Goal: Task Accomplishment & Management: Use online tool/utility

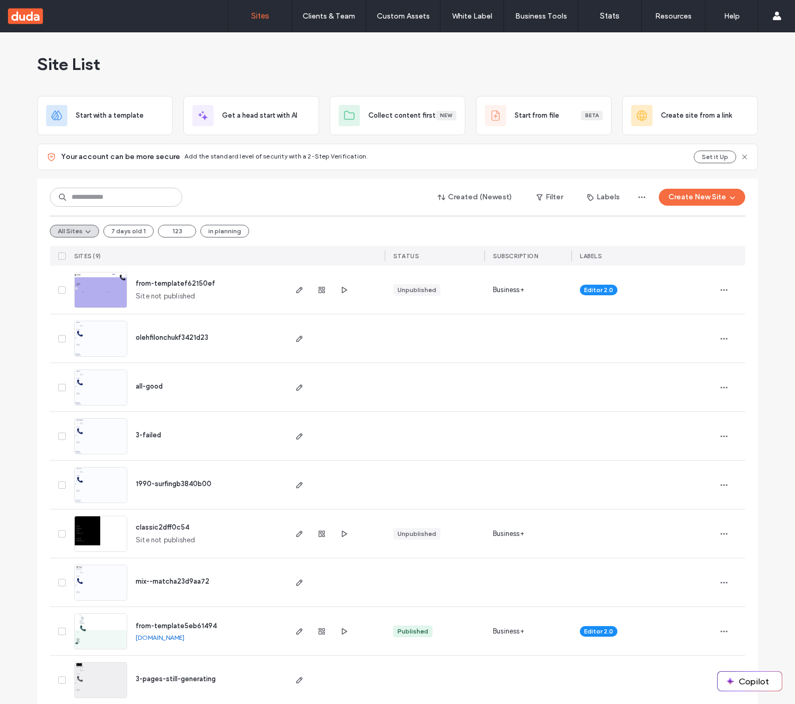
click at [200, 285] on span "from-templatef62150ef" at bounding box center [176, 283] width 80 height 8
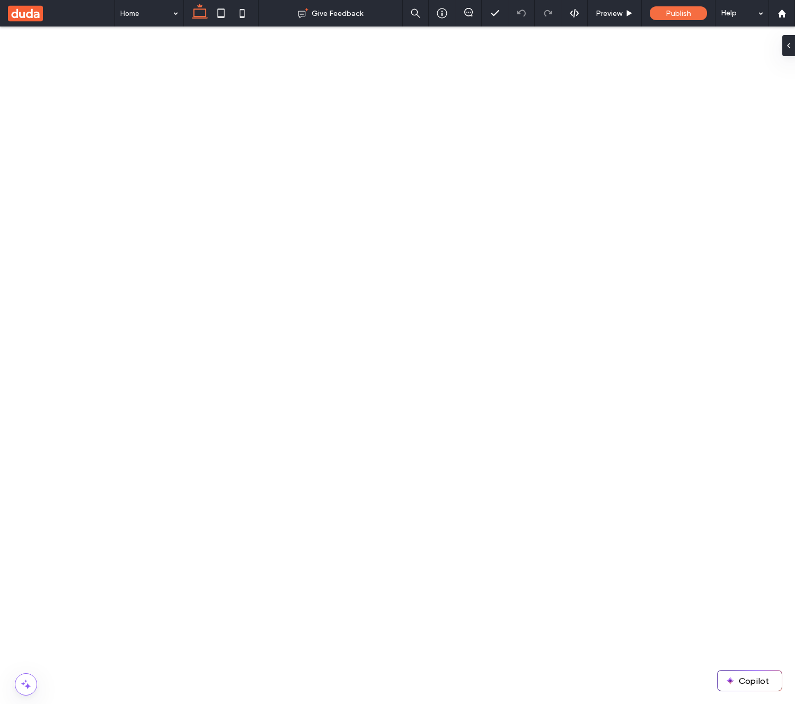
click at [67, 704] on icon at bounding box center [69, 718] width 8 height 8
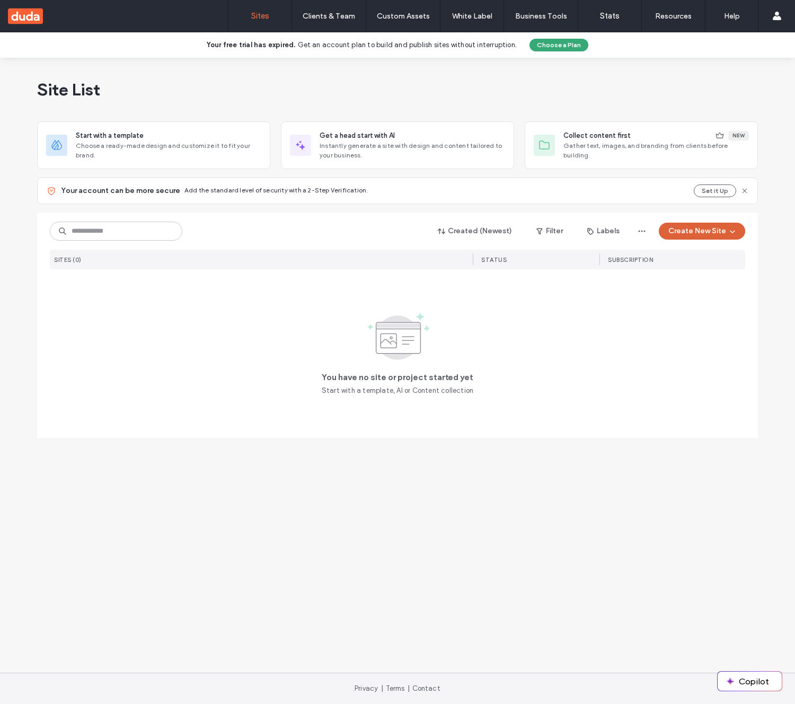
click at [689, 232] on button "Create New Site" at bounding box center [702, 231] width 86 height 17
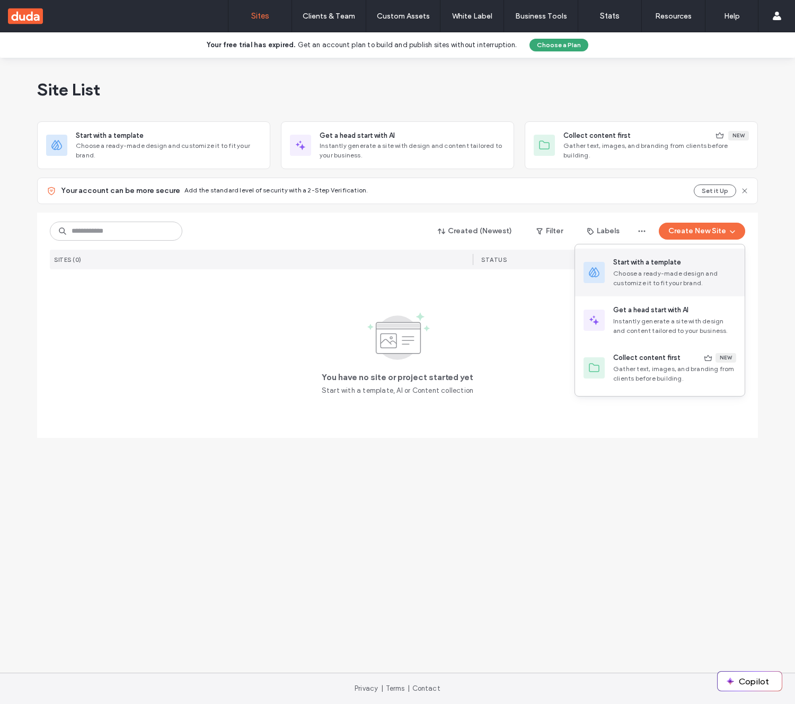
click at [678, 276] on div "Choose a ready-made design and customize it to fit your brand." at bounding box center [674, 278] width 123 height 19
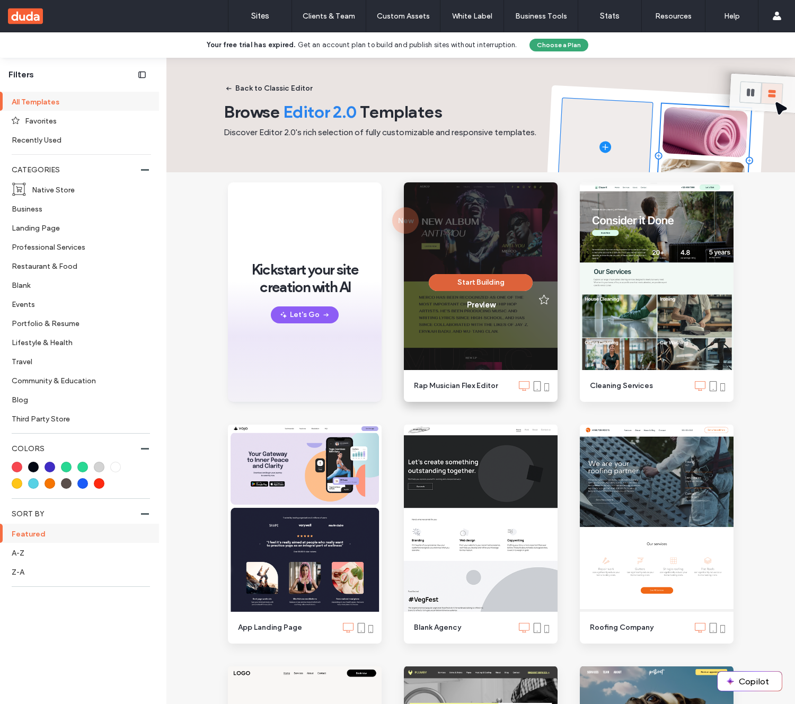
click at [492, 282] on button "Start Building" at bounding box center [481, 282] width 104 height 17
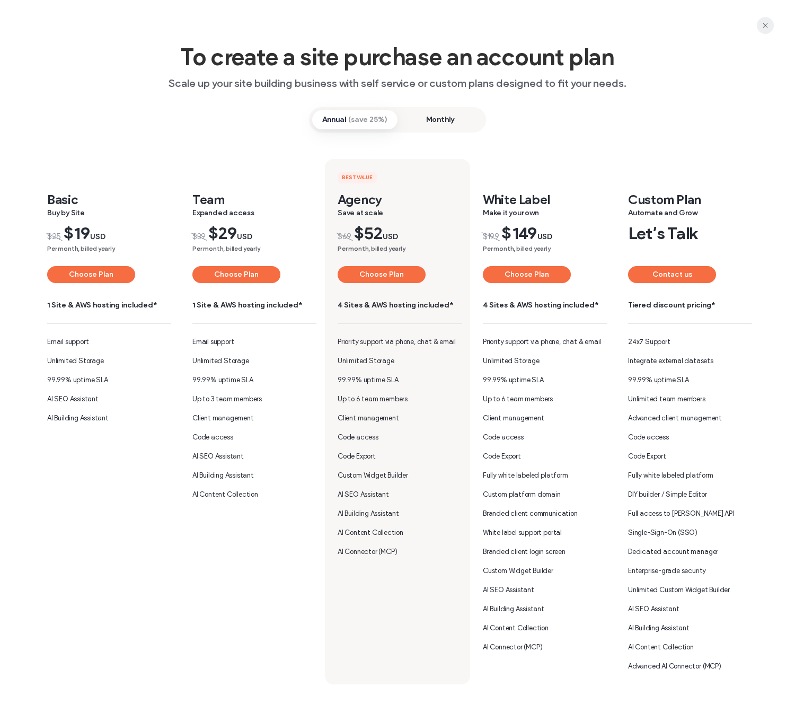
click at [761, 26] on icon "button" at bounding box center [765, 25] width 8 height 8
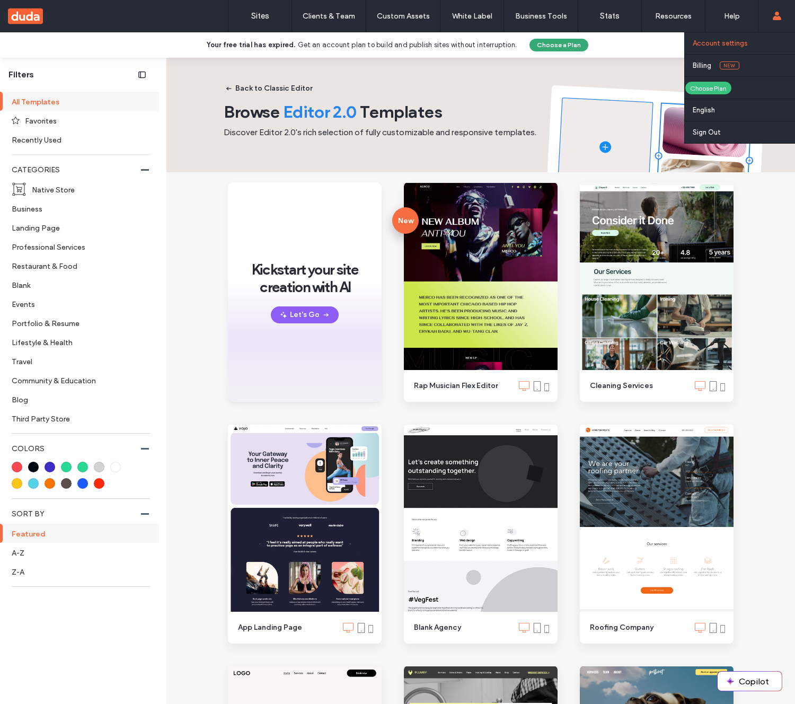
click at [736, 49] on link "Account settings" at bounding box center [744, 43] width 102 height 22
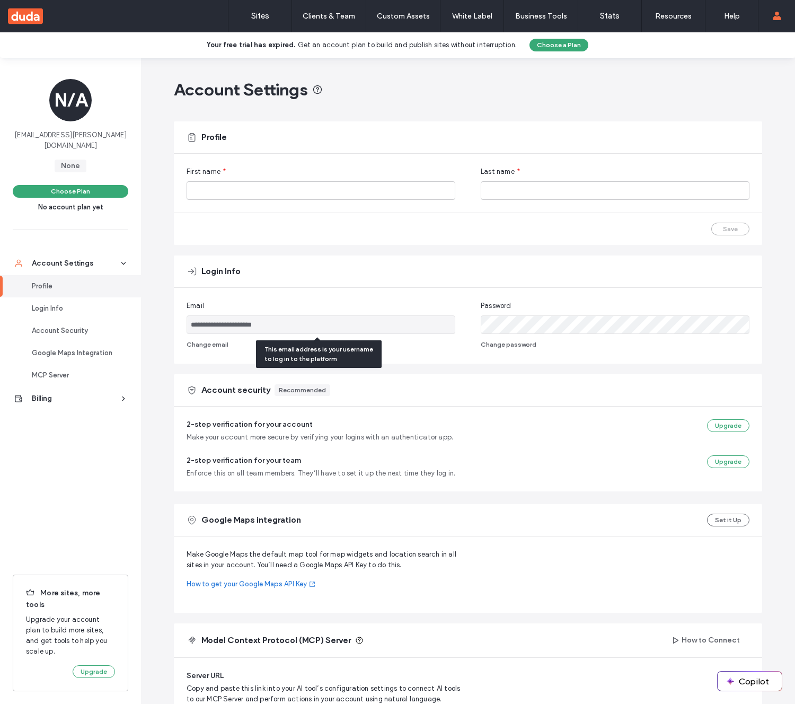
drag, startPoint x: 269, startPoint y: 324, endPoint x: 188, endPoint y: 328, distance: 81.2
click at [188, 328] on input "**********" at bounding box center [321, 324] width 269 height 19
click at [569, 46] on button "Choose a Plan" at bounding box center [559, 45] width 59 height 13
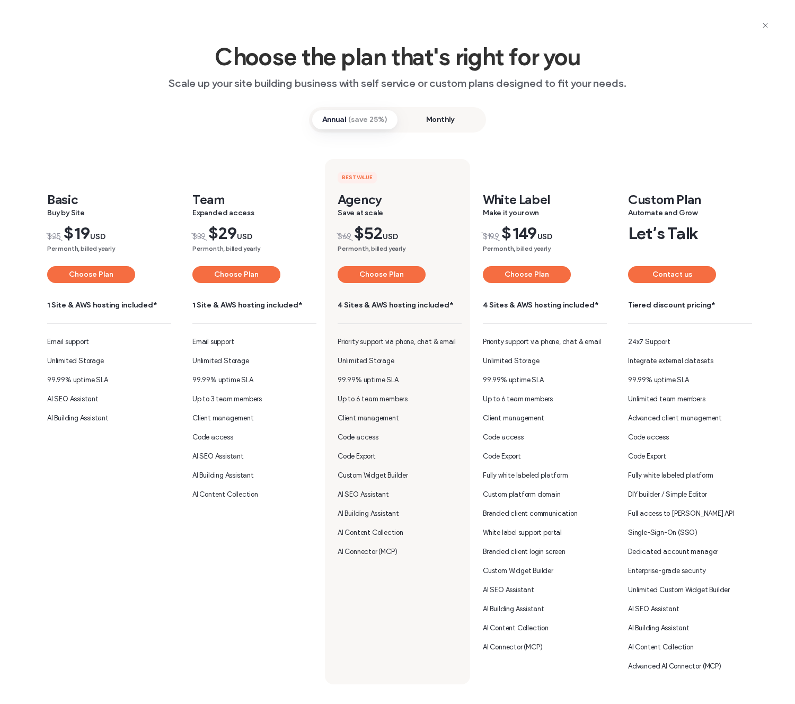
click at [90, 276] on button "Choose Plan" at bounding box center [91, 274] width 88 height 17
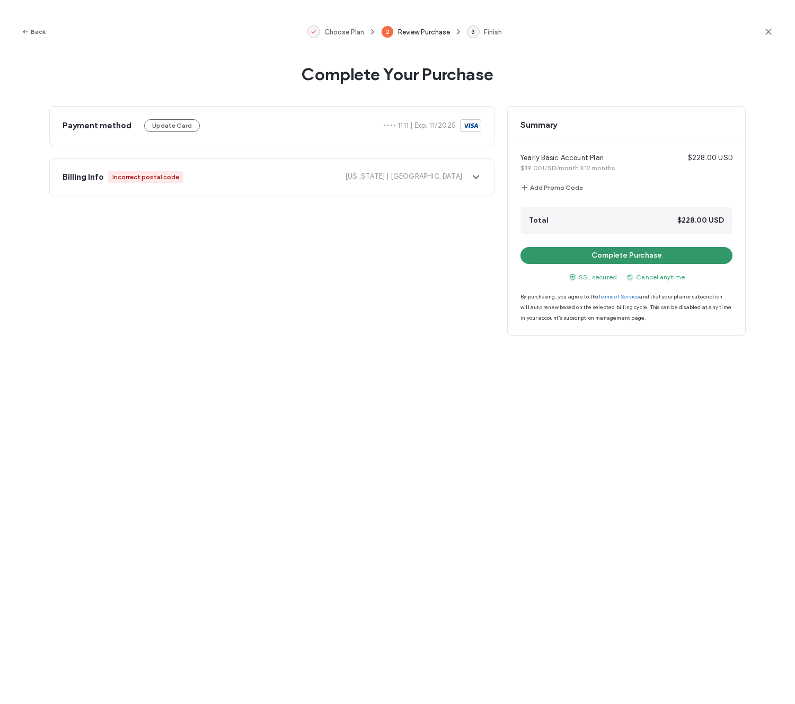
click at [590, 254] on button "Complete Purchase" at bounding box center [627, 255] width 212 height 17
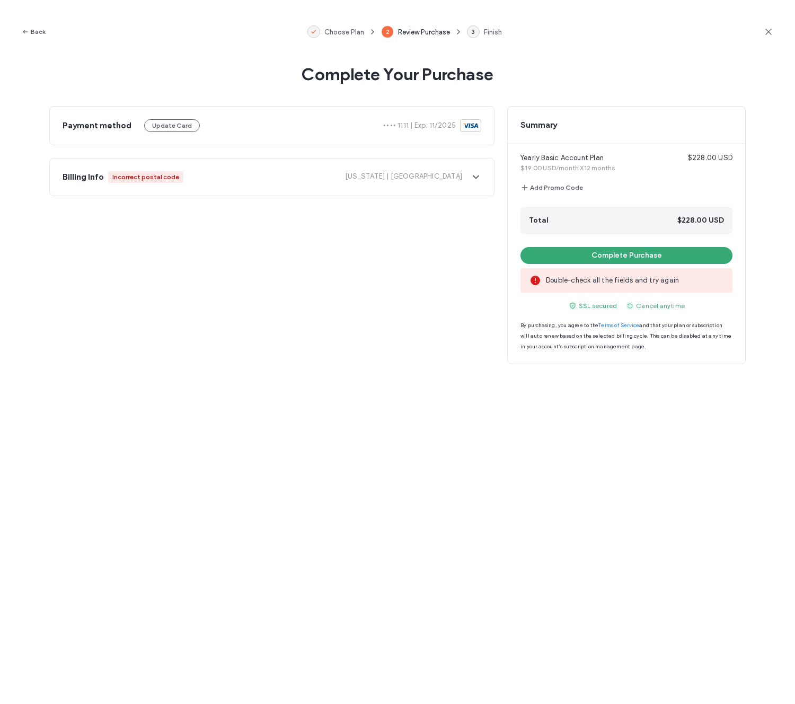
click at [231, 175] on span "Alaska | United States" at bounding box center [327, 177] width 270 height 12
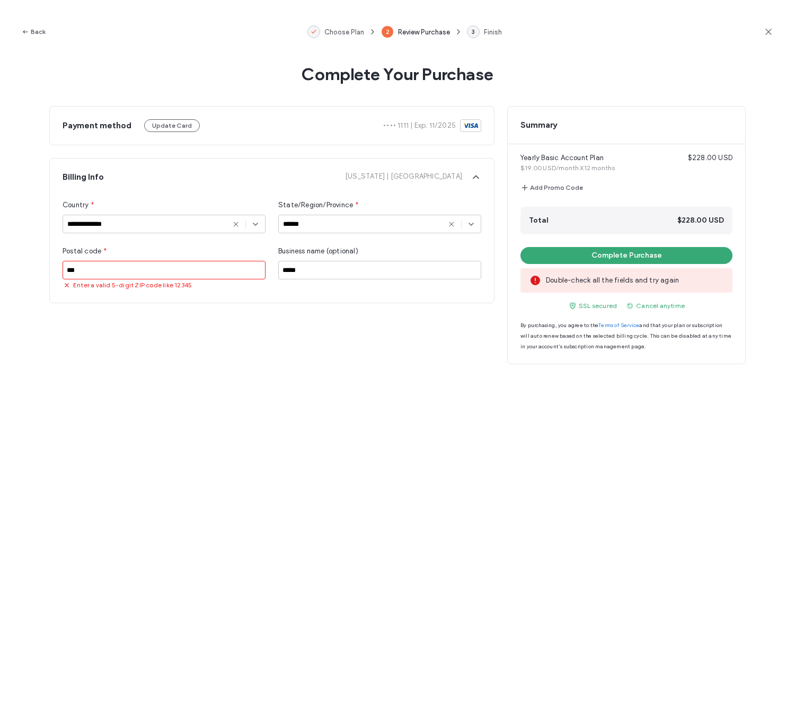
click at [139, 268] on input "***" at bounding box center [164, 270] width 203 height 19
click at [224, 352] on div "**********" at bounding box center [397, 235] width 697 height 258
click at [580, 250] on button "Complete Purchase" at bounding box center [627, 255] width 212 height 17
click at [223, 267] on input "*****" at bounding box center [164, 270] width 203 height 19
click at [420, 124] on span "•••• 1111 | Exp. 11/2025" at bounding box center [419, 125] width 73 height 11
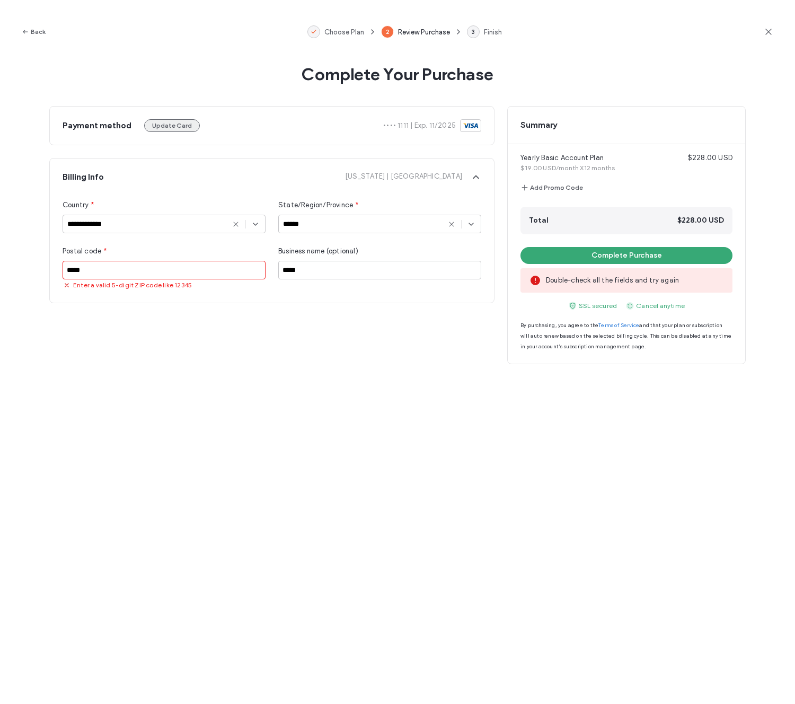
click at [173, 131] on button "Update Card" at bounding box center [172, 125] width 56 height 13
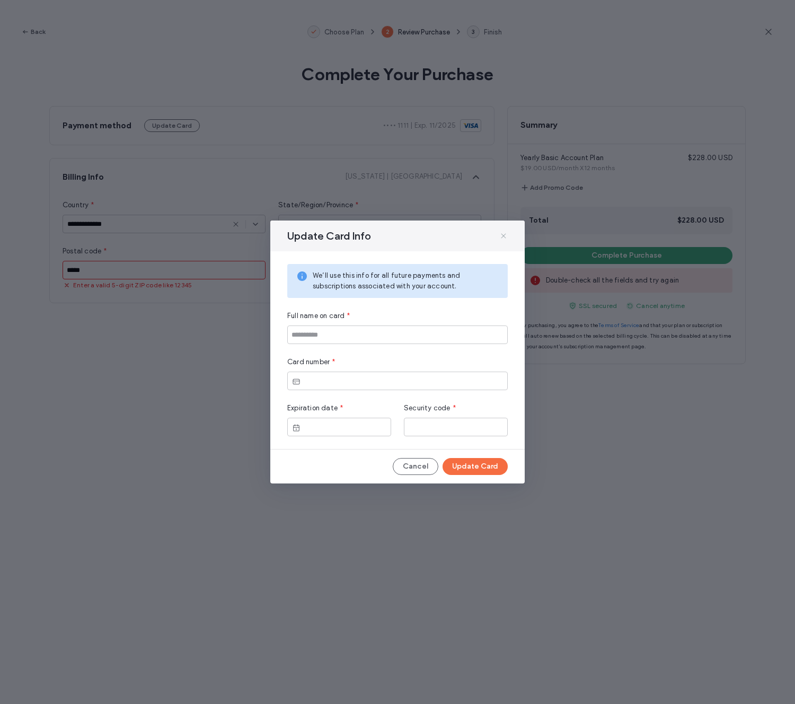
click at [503, 238] on icon at bounding box center [503, 236] width 8 height 8
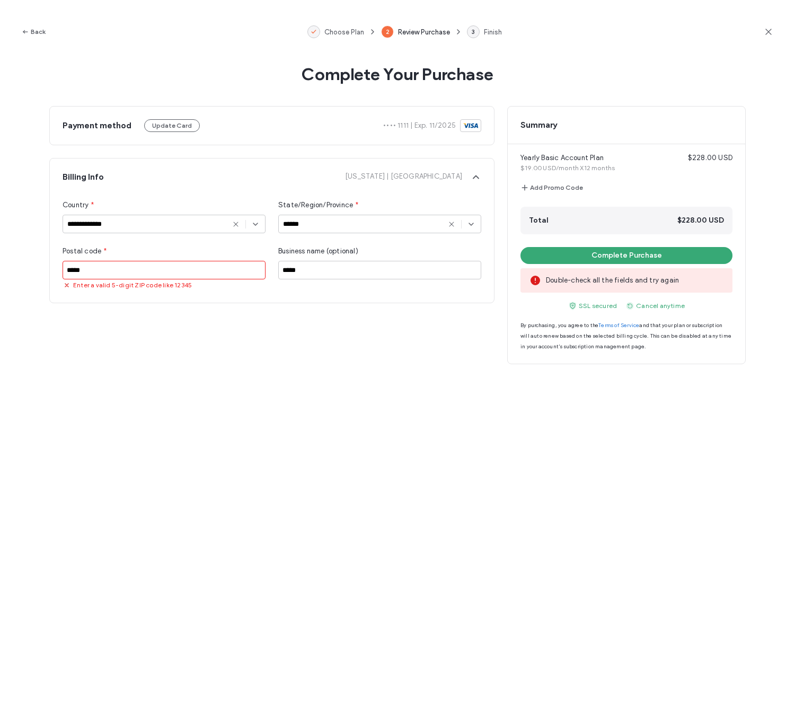
click at [168, 269] on input "*****" at bounding box center [164, 270] width 203 height 19
type input "*****"
click at [315, 269] on input "*****" at bounding box center [379, 270] width 203 height 19
type input "********"
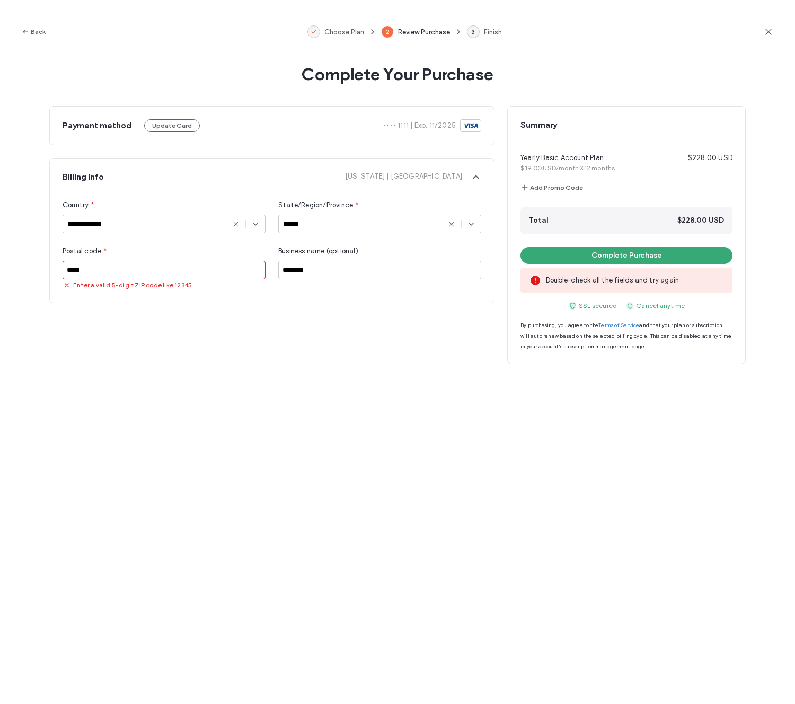
click at [335, 350] on div "**********" at bounding box center [397, 235] width 697 height 258
click at [217, 228] on div "**********" at bounding box center [164, 224] width 203 height 19
click at [216, 227] on input "**********" at bounding box center [151, 224] width 168 height 8
click at [170, 268] on input "*****" at bounding box center [164, 270] width 203 height 19
click at [173, 129] on button "Update Card" at bounding box center [172, 125] width 56 height 13
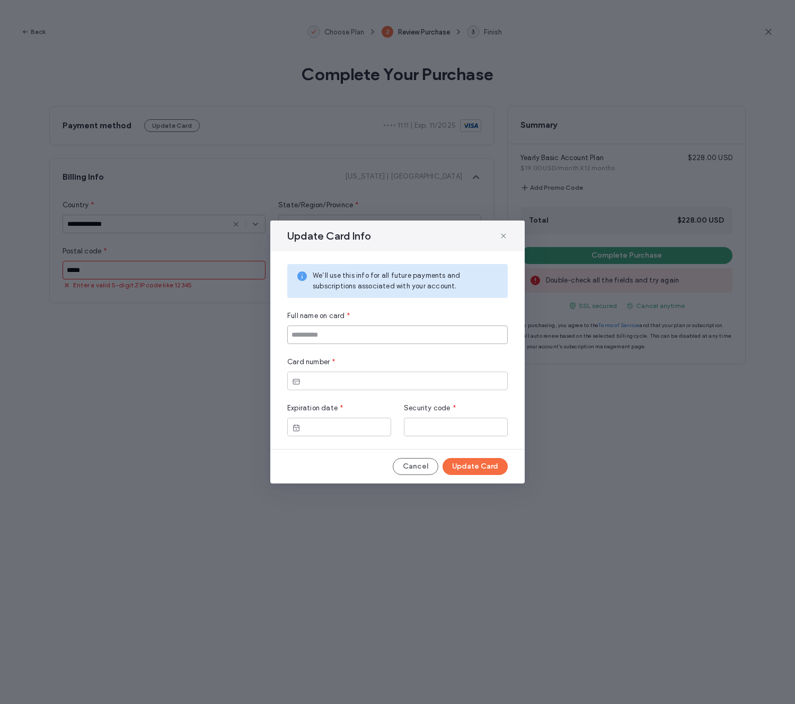
click at [321, 331] on input at bounding box center [397, 335] width 221 height 19
type input "**********"
click at [315, 421] on div at bounding box center [339, 427] width 104 height 19
click at [295, 427] on icon at bounding box center [296, 428] width 8 height 8
click at [503, 462] on button "Update Card" at bounding box center [475, 466] width 65 height 17
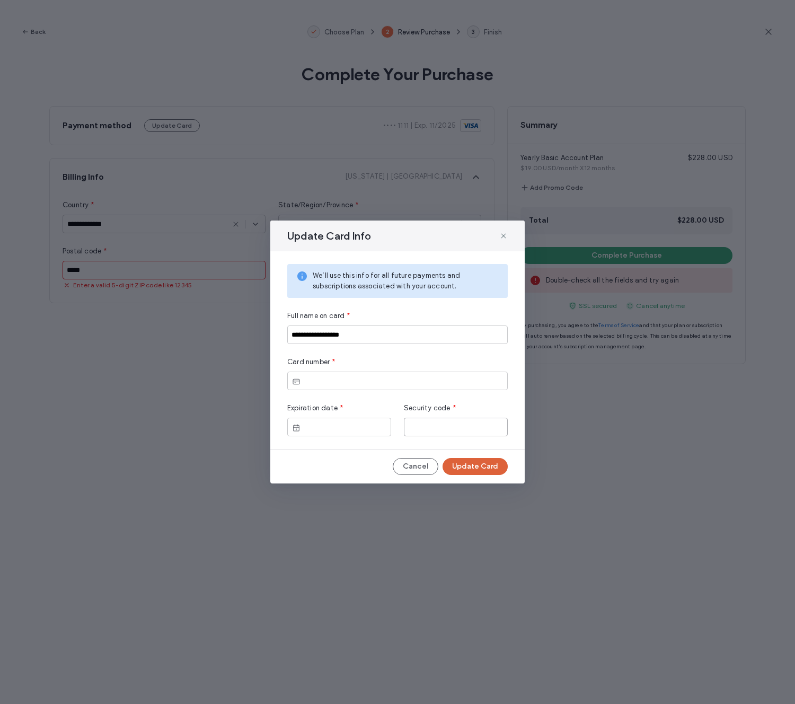
click at [470, 469] on button "Update Card" at bounding box center [475, 466] width 65 height 17
click at [506, 234] on icon at bounding box center [503, 236] width 8 height 8
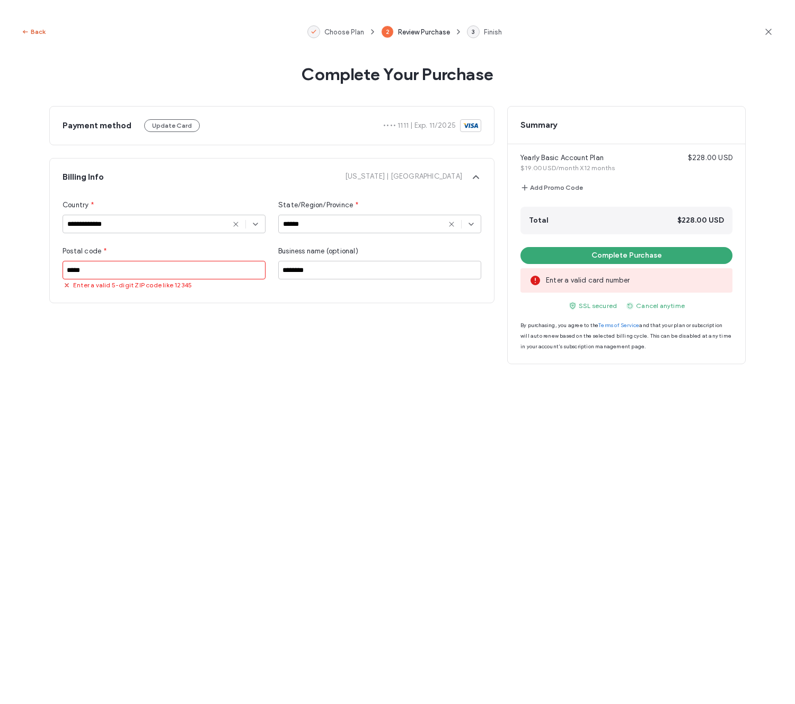
click at [36, 29] on button "Back" at bounding box center [33, 31] width 24 height 13
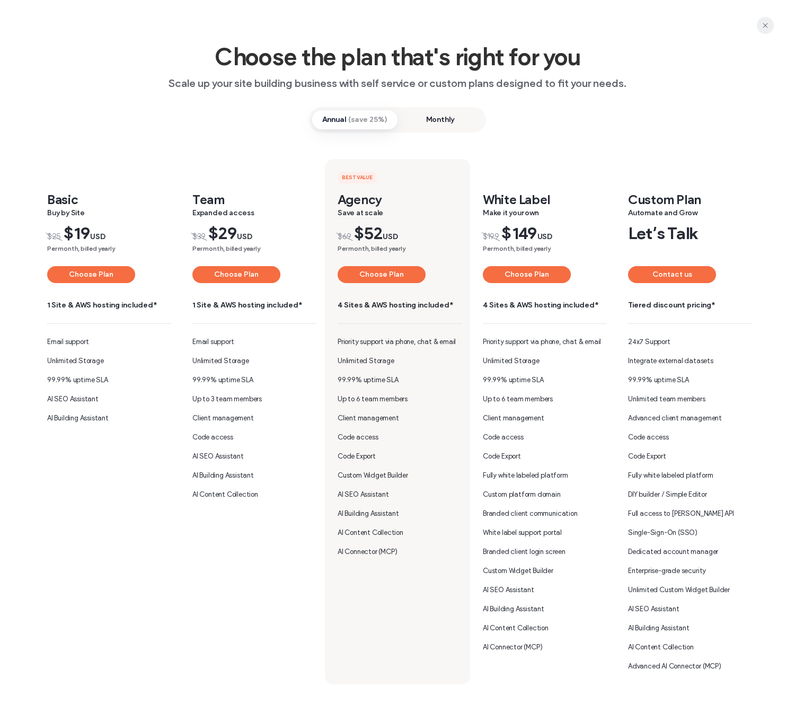
click at [764, 27] on icon "button" at bounding box center [765, 25] width 8 height 8
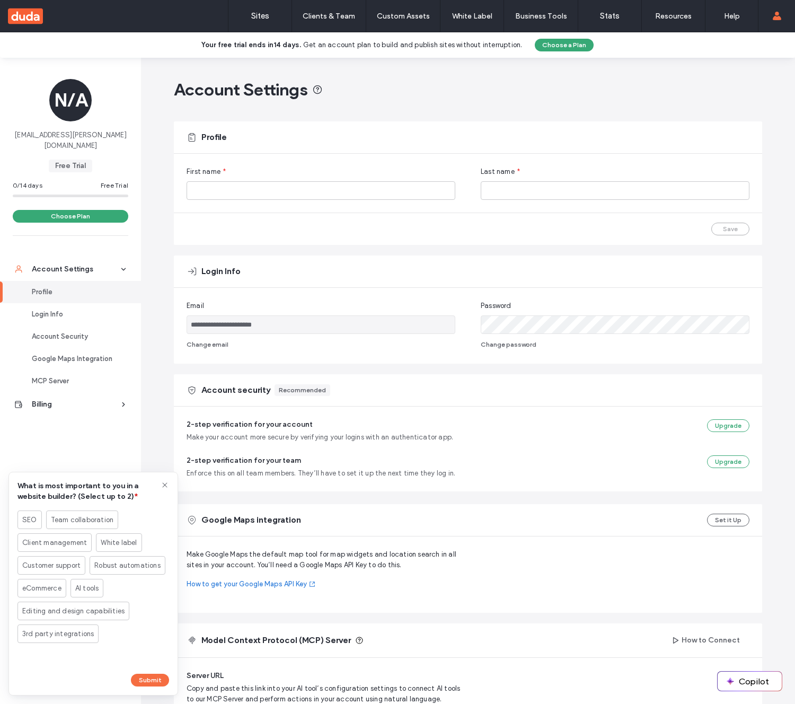
click at [269, 22] on link "Sites" at bounding box center [259, 16] width 63 height 32
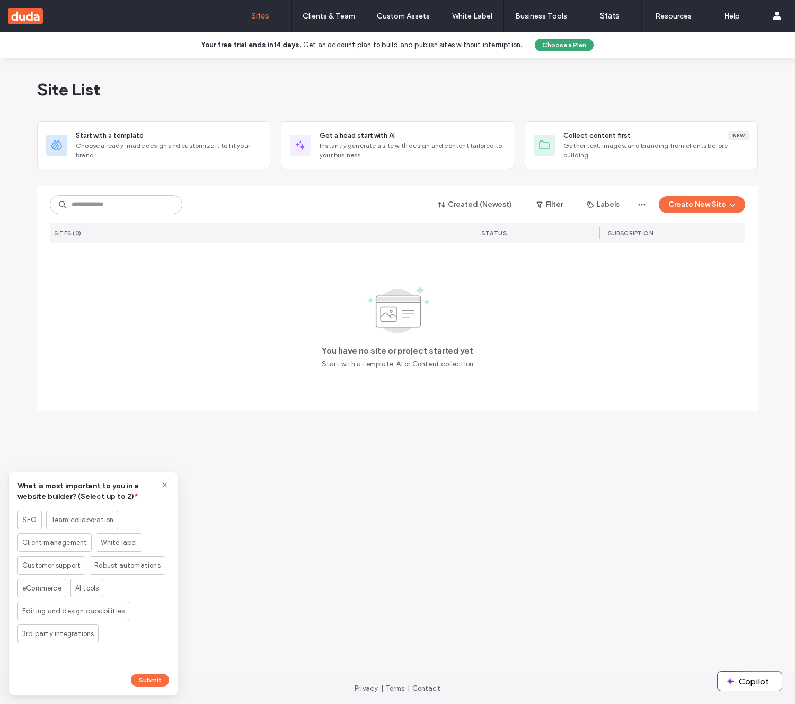
click at [164, 485] on use at bounding box center [164, 484] width 5 height 5
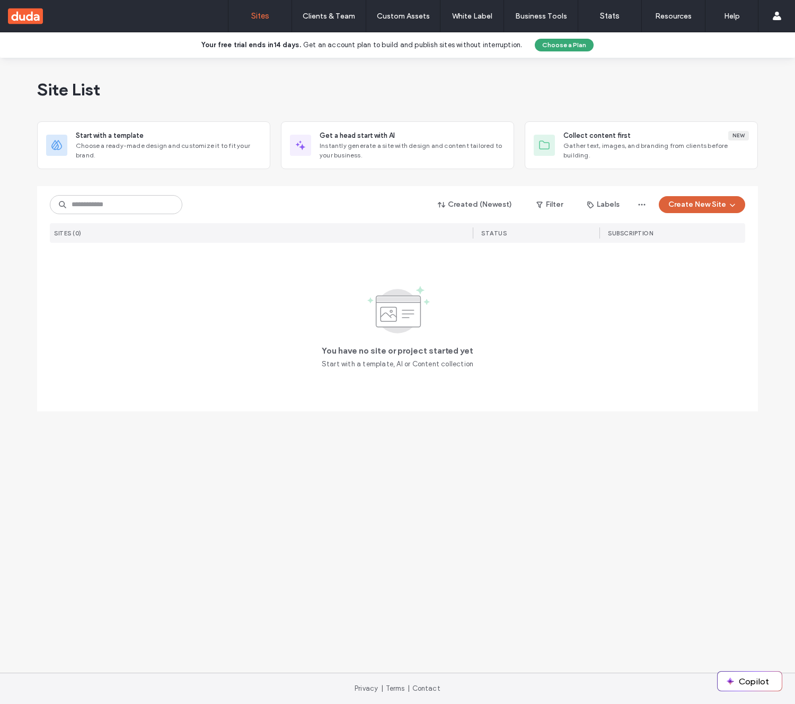
click at [738, 202] on button "Create New Site" at bounding box center [702, 204] width 86 height 17
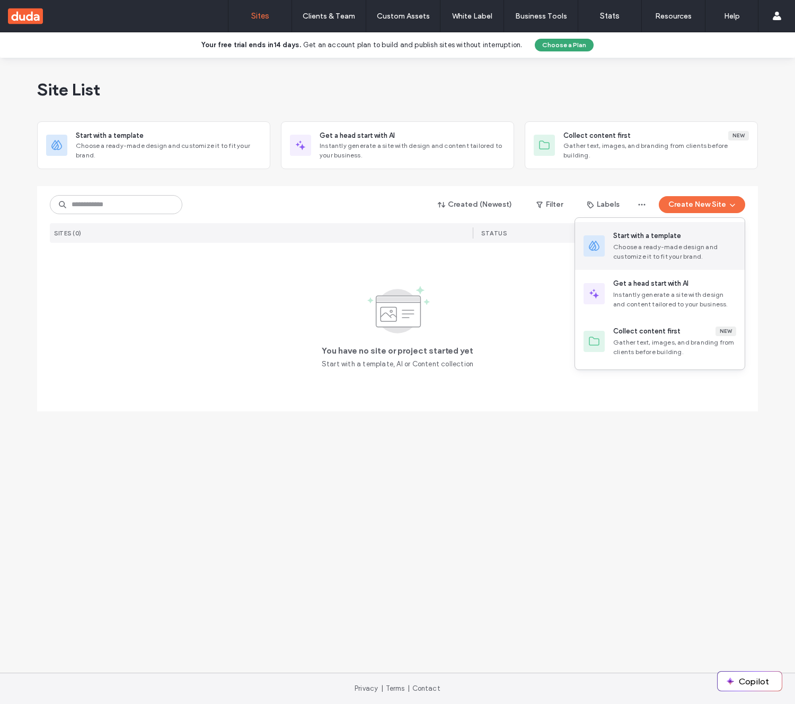
click at [668, 249] on div "Choose a ready-made design and customize it to fit your brand." at bounding box center [674, 251] width 123 height 19
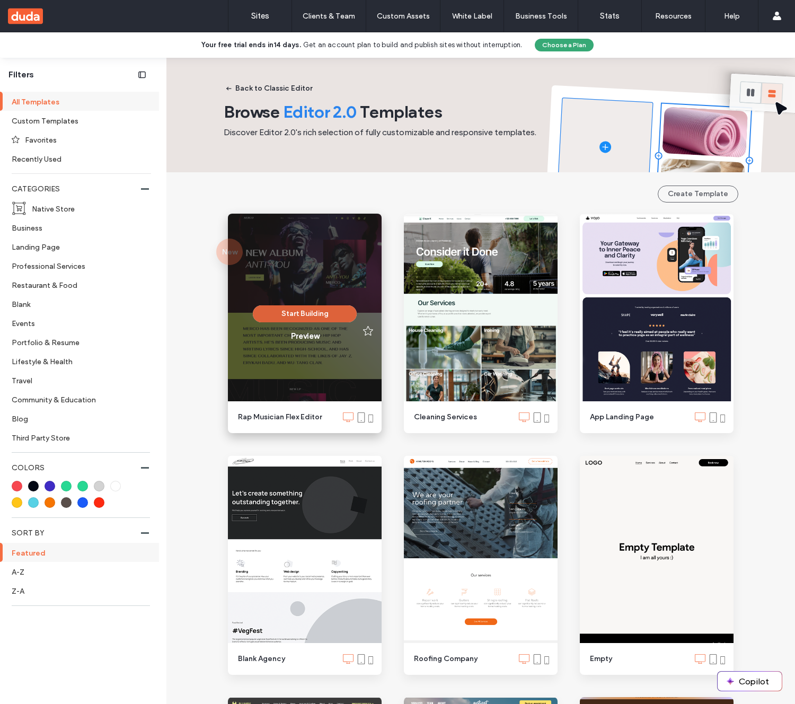
click at [302, 316] on button "Start Building" at bounding box center [305, 313] width 104 height 17
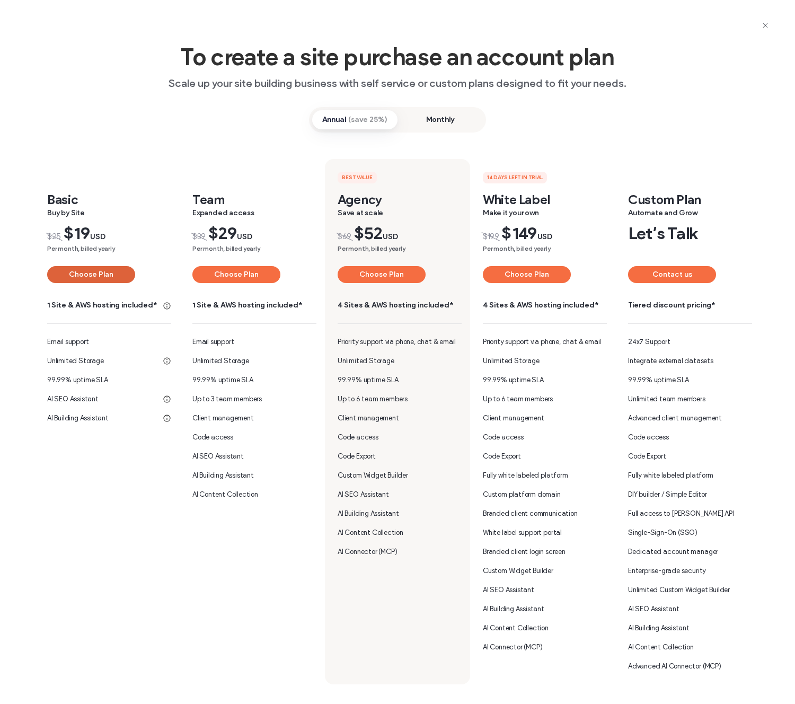
click at [88, 277] on button "Choose Plan" at bounding box center [91, 274] width 88 height 17
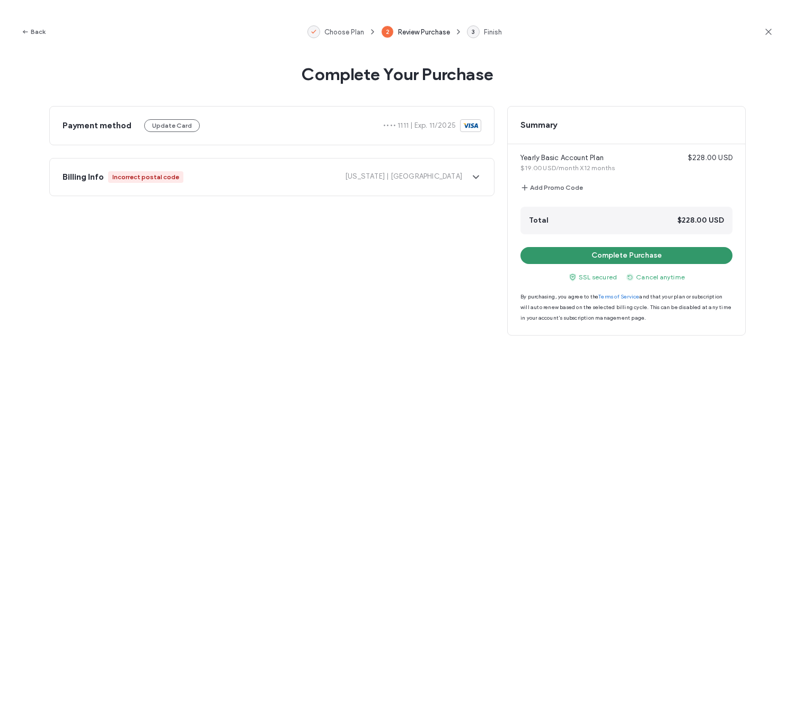
click at [590, 257] on button "Complete Purchase" at bounding box center [627, 255] width 212 height 17
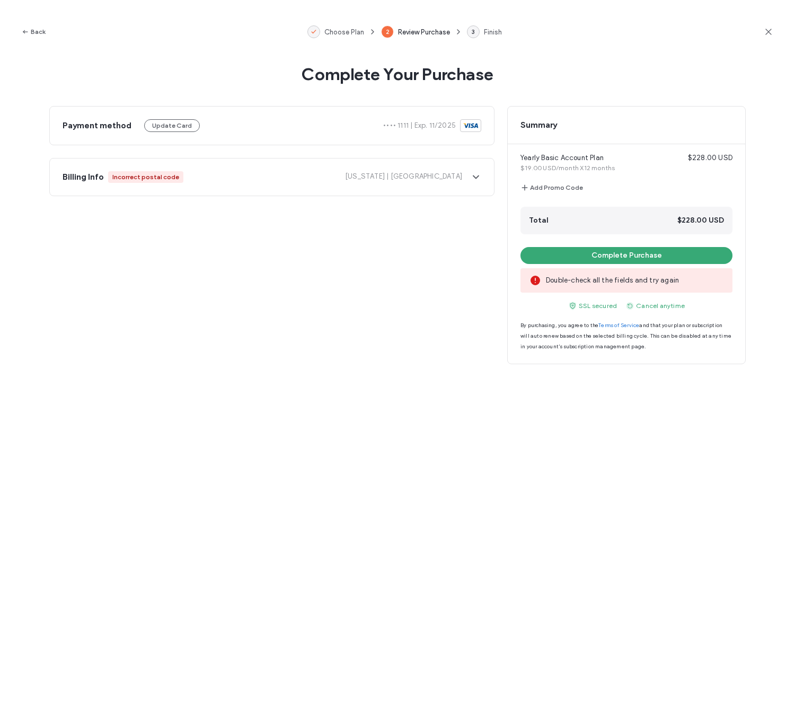
click at [386, 181] on span "Alaska | United States" at bounding box center [327, 177] width 270 height 12
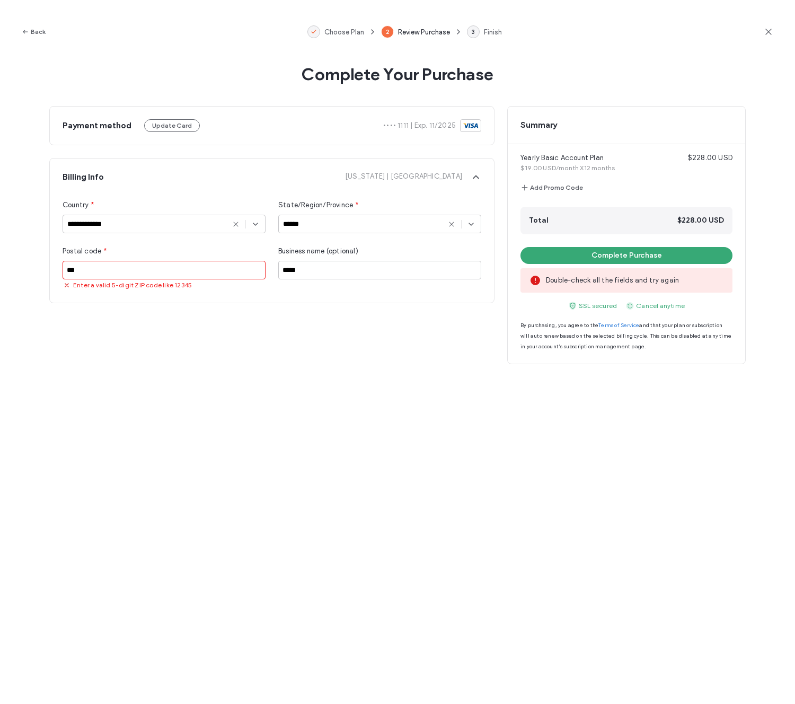
click at [198, 270] on input "***" at bounding box center [164, 270] width 203 height 19
type input "*****"
click at [575, 251] on button "Complete Purchase" at bounding box center [627, 255] width 212 height 17
click at [766, 29] on use at bounding box center [769, 32] width 6 height 6
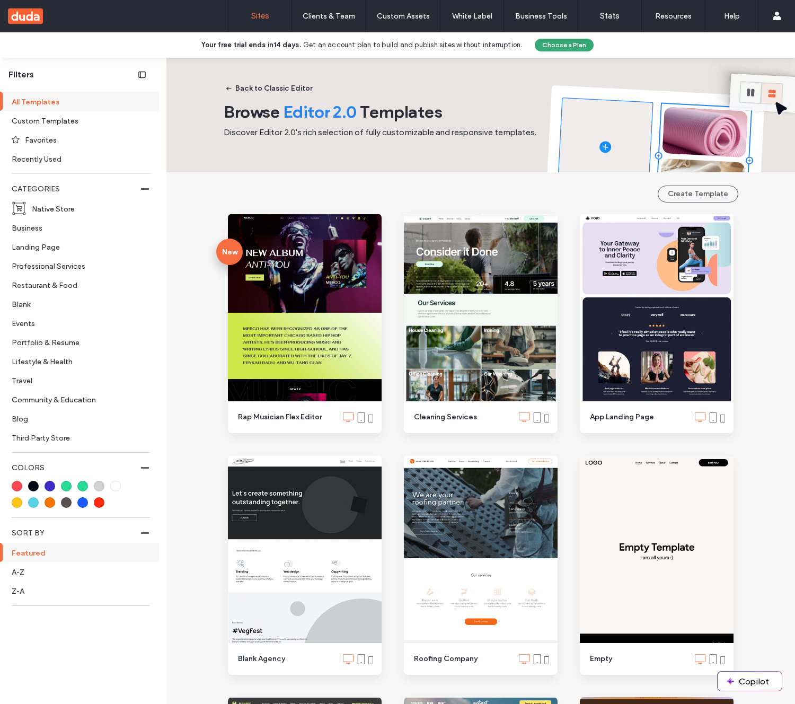
click at [270, 22] on link "Sites" at bounding box center [259, 16] width 63 height 32
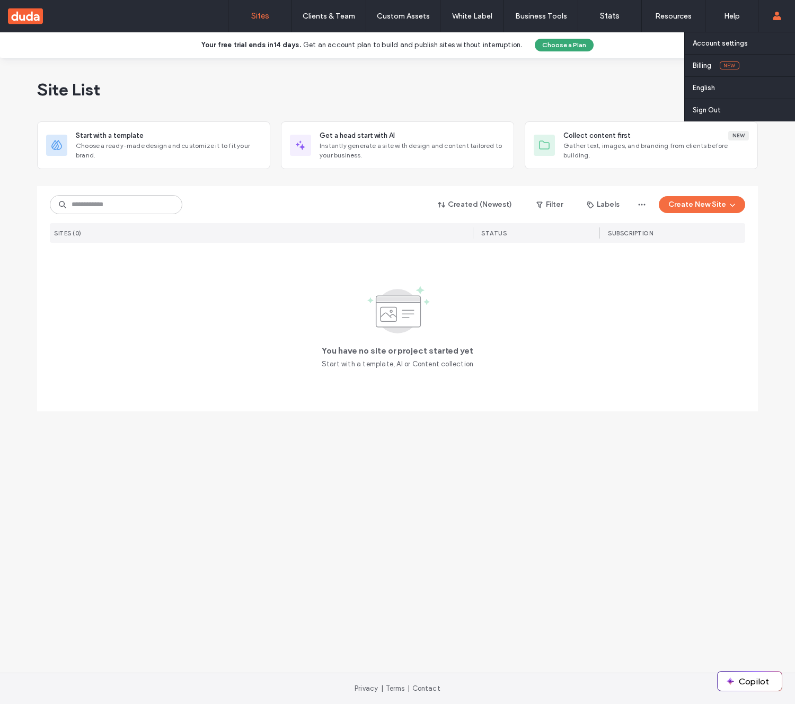
click at [779, 15] on icon at bounding box center [777, 16] width 8 height 8
click at [725, 108] on link "Sign Out" at bounding box center [744, 110] width 102 height 22
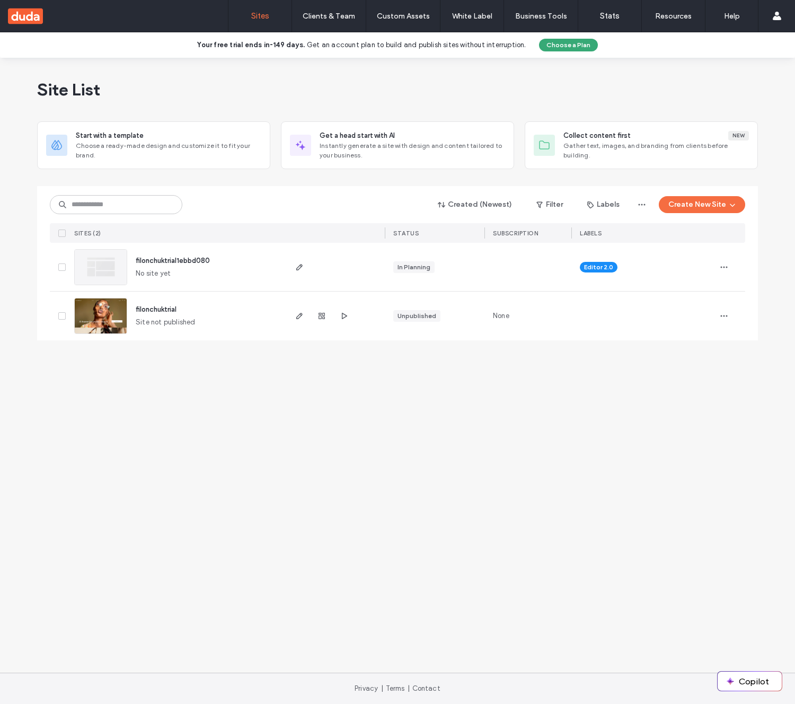
click at [162, 311] on span "filonchuktrial" at bounding box center [156, 309] width 41 height 8
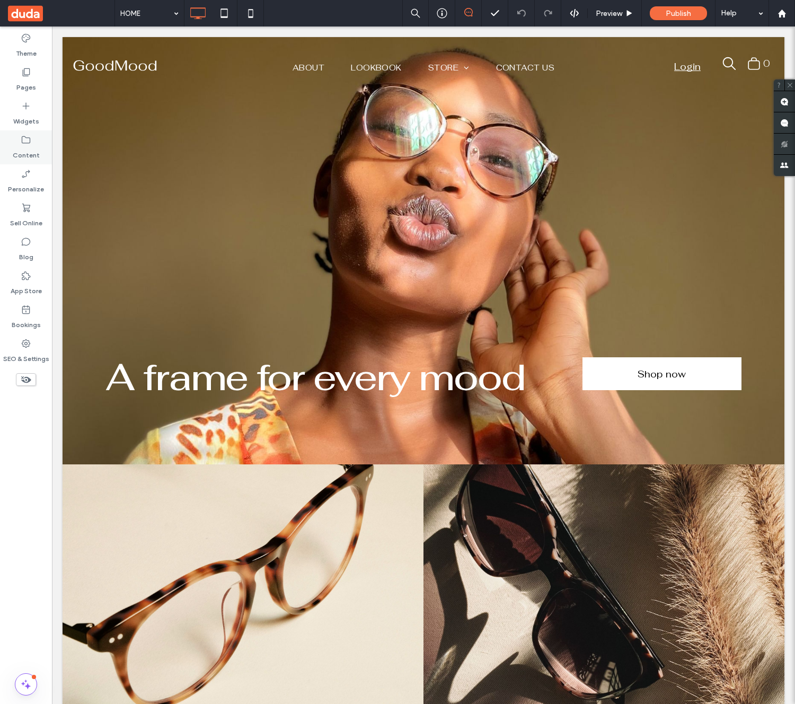
click at [27, 148] on label "Content" at bounding box center [26, 152] width 27 height 15
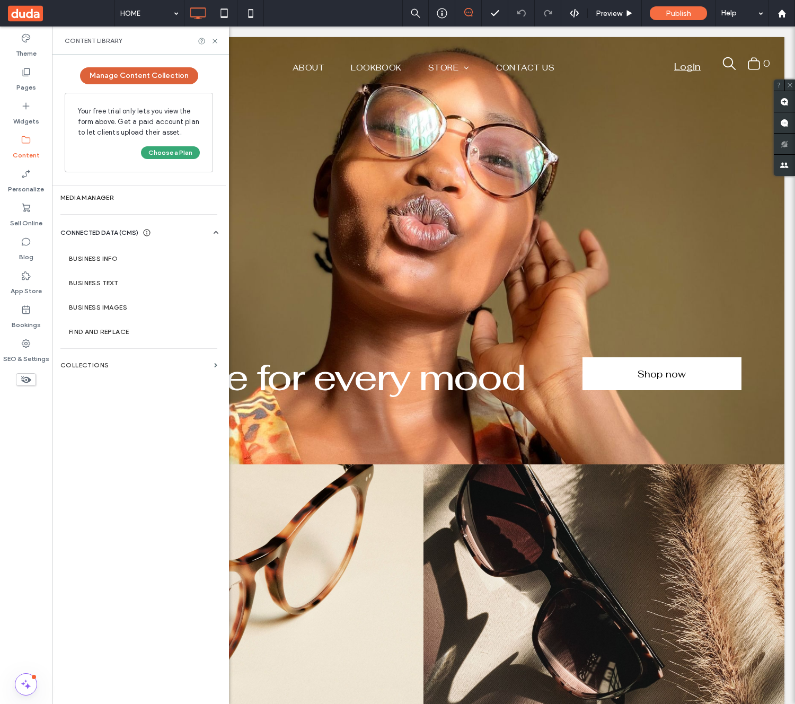
click at [144, 75] on button "Manage Content Collection" at bounding box center [139, 75] width 118 height 17
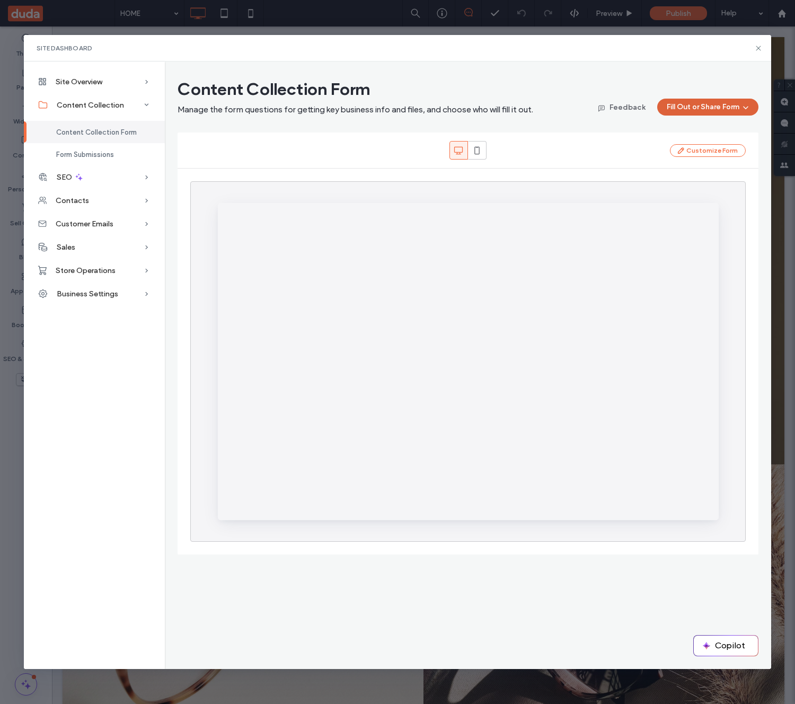
click at [701, 104] on button "Fill Out or Share Form" at bounding box center [707, 107] width 101 height 17
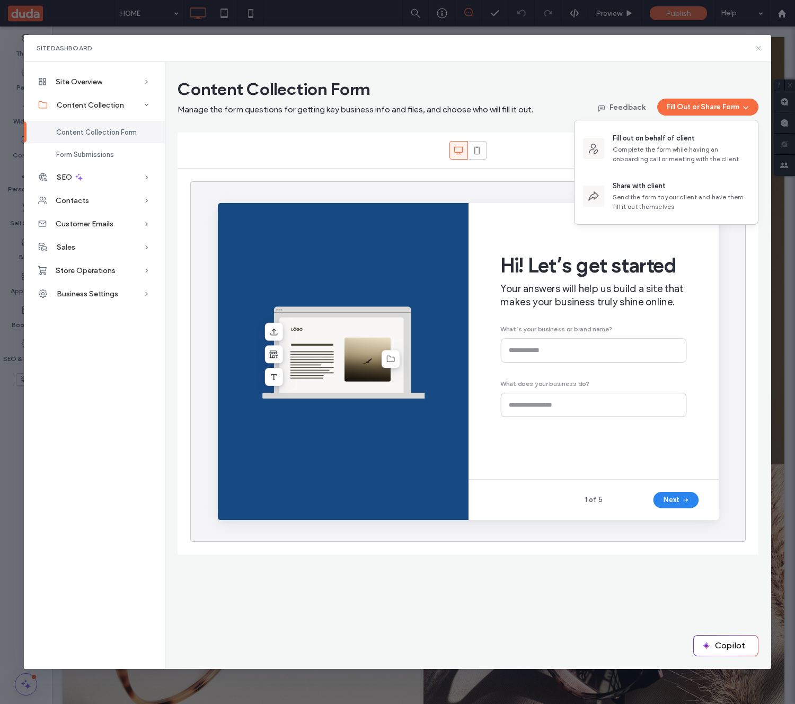
click at [760, 48] on icon at bounding box center [758, 48] width 8 height 8
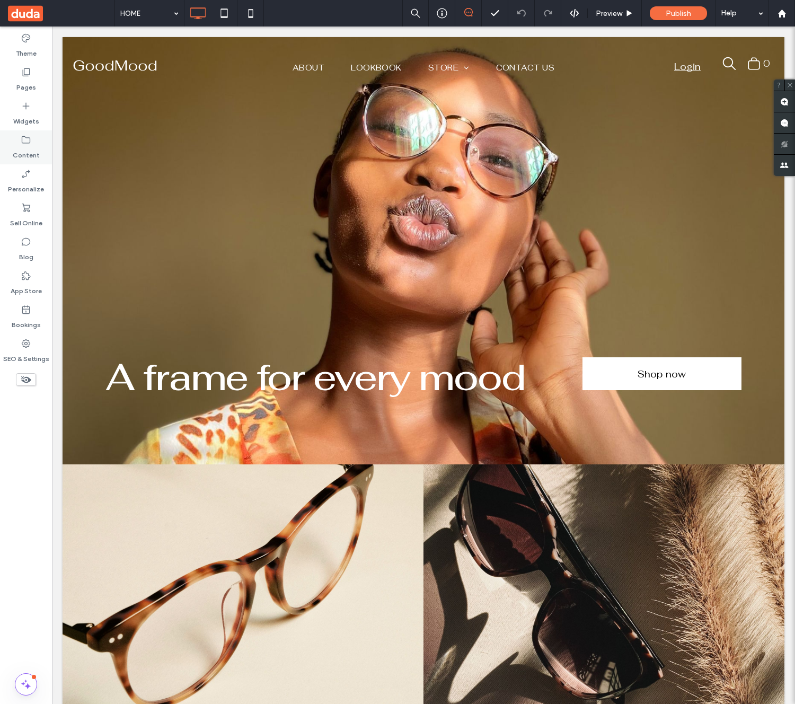
click at [30, 144] on icon at bounding box center [26, 140] width 11 height 11
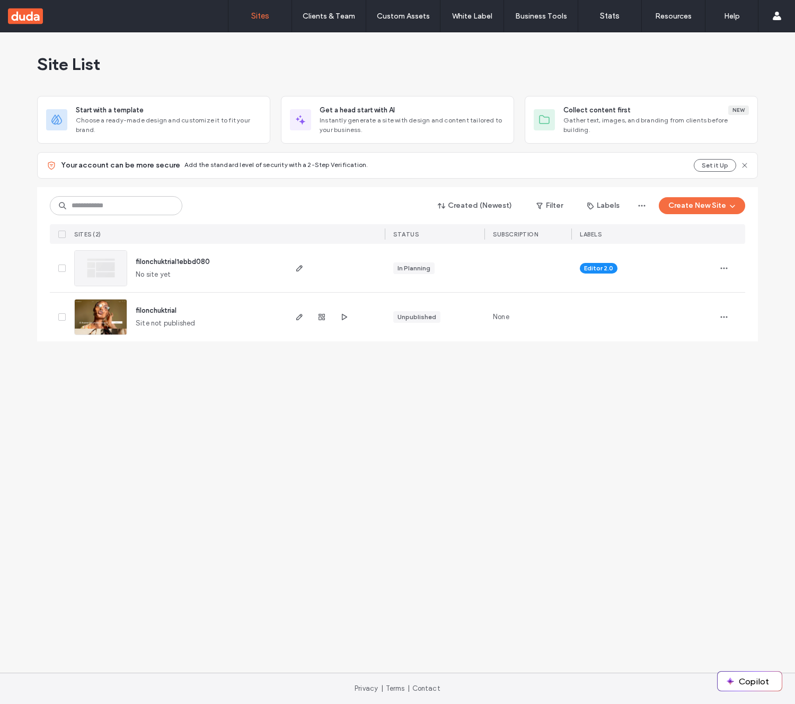
click at [534, 417] on div "Site List Start with a template Choose a ready-made design and customize it to …" at bounding box center [397, 352] width 795 height 640
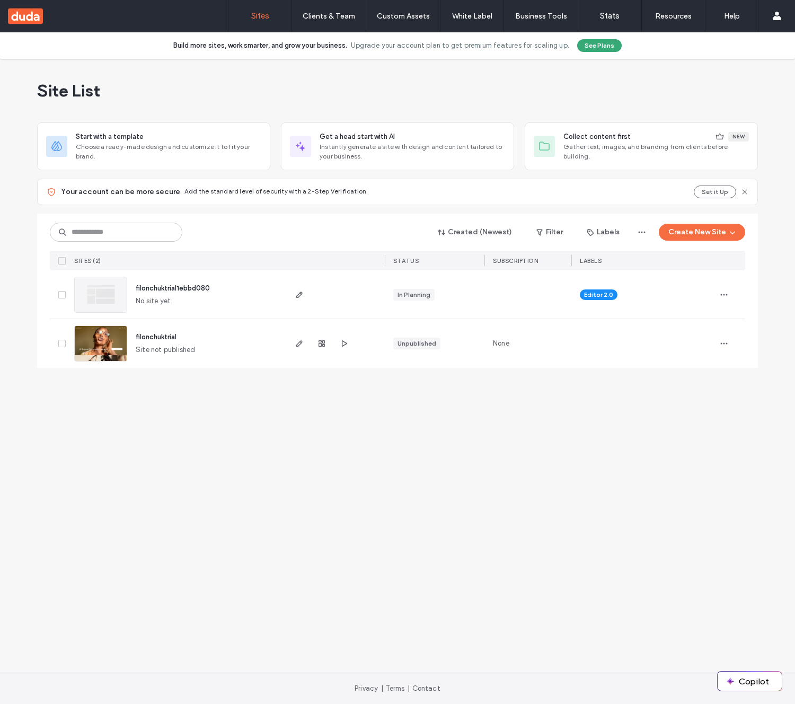
click at [157, 339] on span "filonchuktrial" at bounding box center [156, 337] width 41 height 8
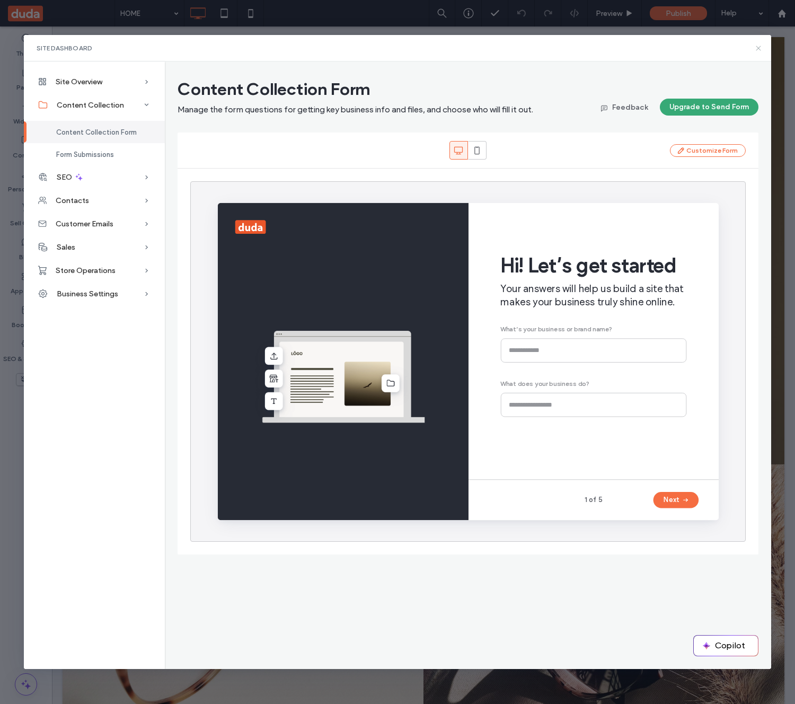
click at [760, 49] on icon at bounding box center [758, 48] width 8 height 8
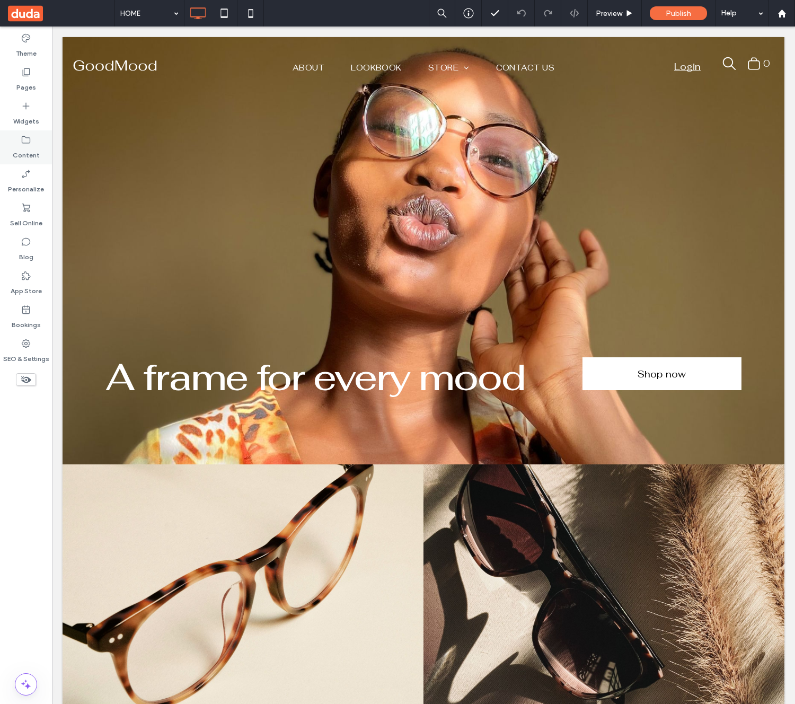
click at [20, 150] on label "Content" at bounding box center [26, 152] width 27 height 15
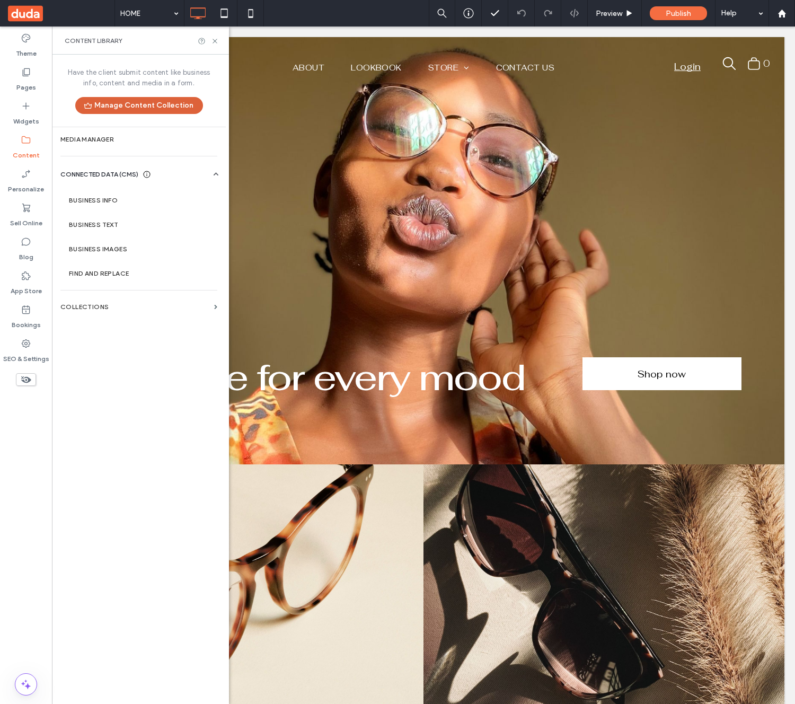
click at [108, 104] on button "Manage Content Collection" at bounding box center [139, 105] width 128 height 17
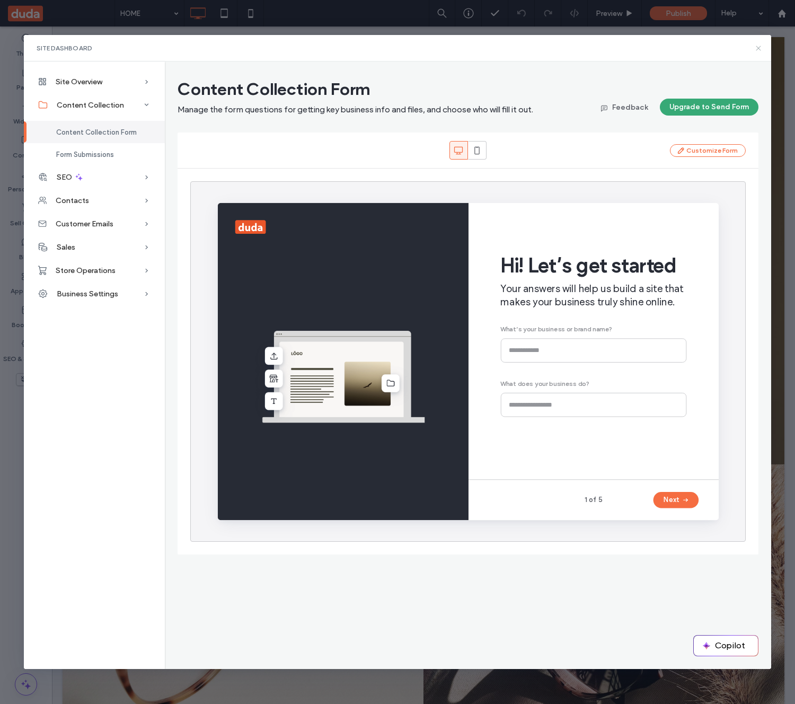
click at [760, 49] on icon at bounding box center [758, 48] width 8 height 8
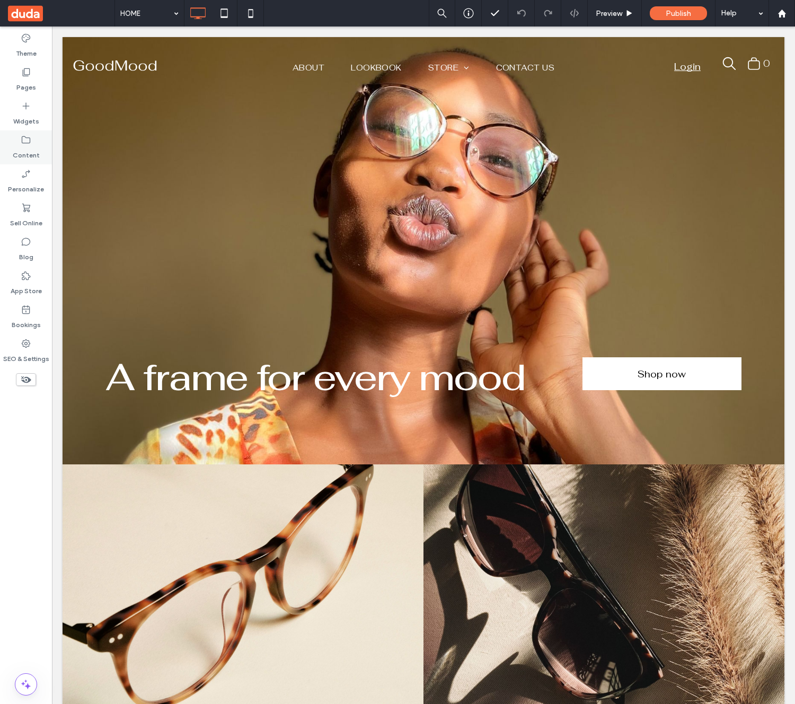
click at [27, 153] on label "Content" at bounding box center [26, 152] width 27 height 15
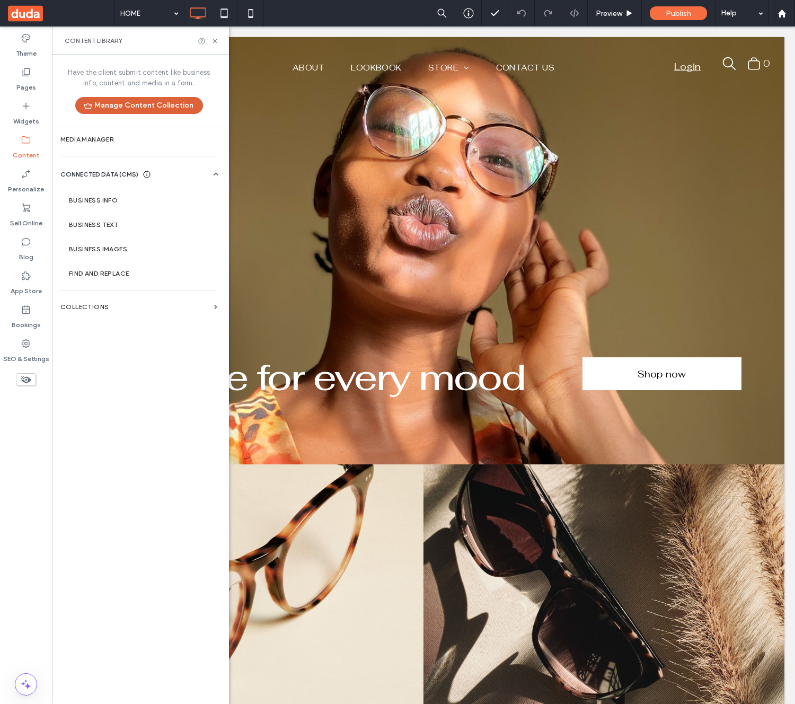
click at [164, 107] on button "Manage Content Collection" at bounding box center [139, 105] width 128 height 17
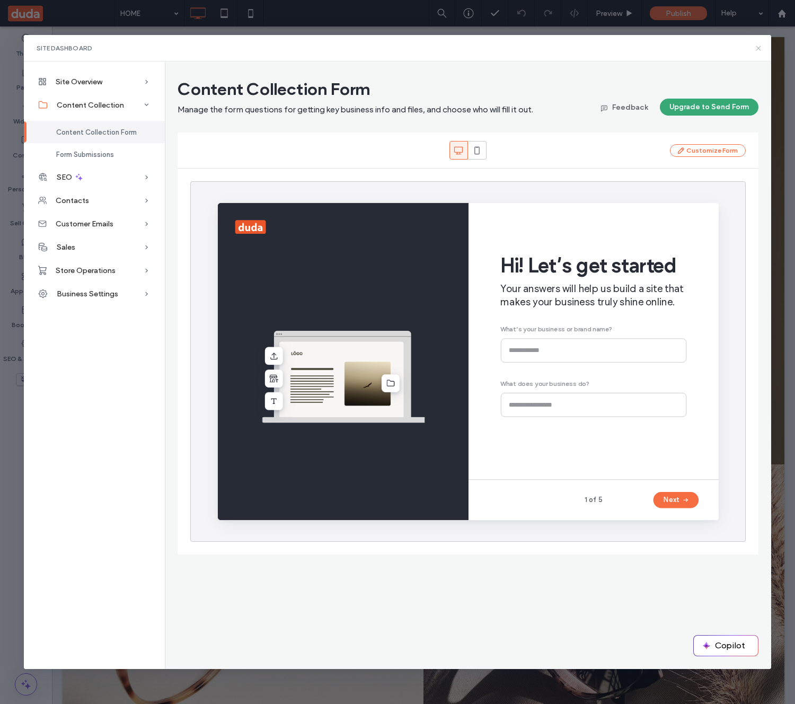
click at [759, 48] on use at bounding box center [758, 48] width 5 height 5
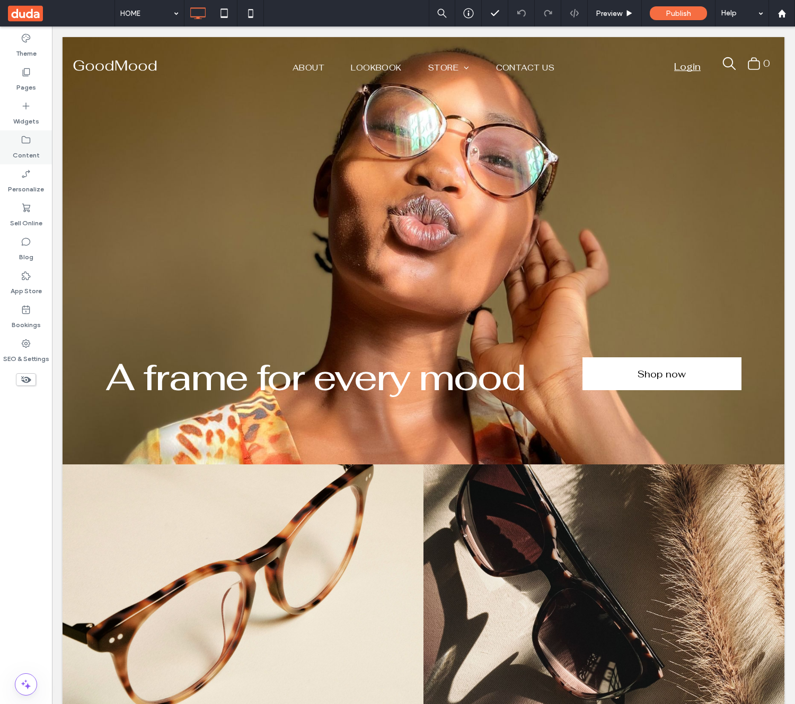
click at [24, 147] on label "Content" at bounding box center [26, 152] width 27 height 15
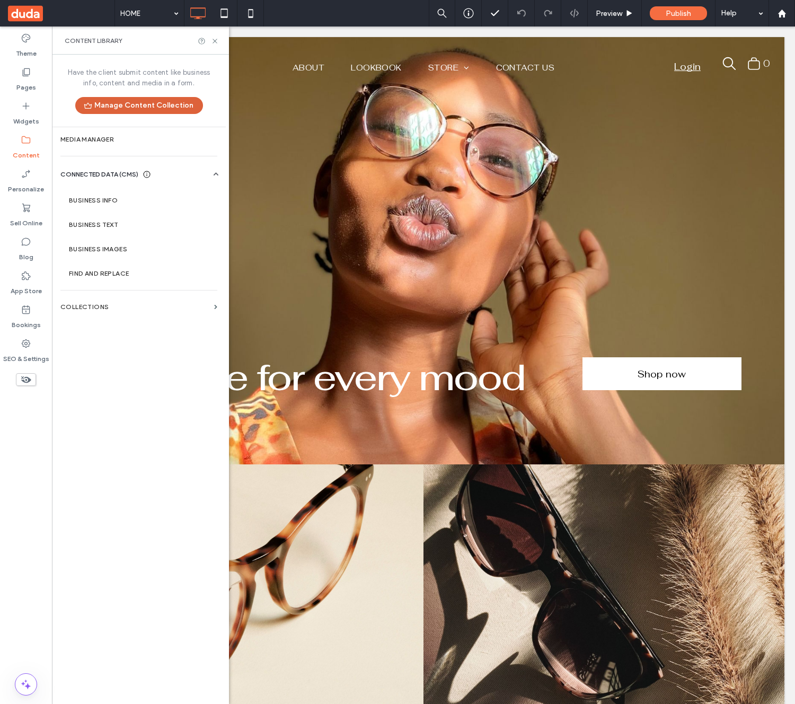
click at [131, 106] on button "Manage Content Collection" at bounding box center [139, 105] width 128 height 17
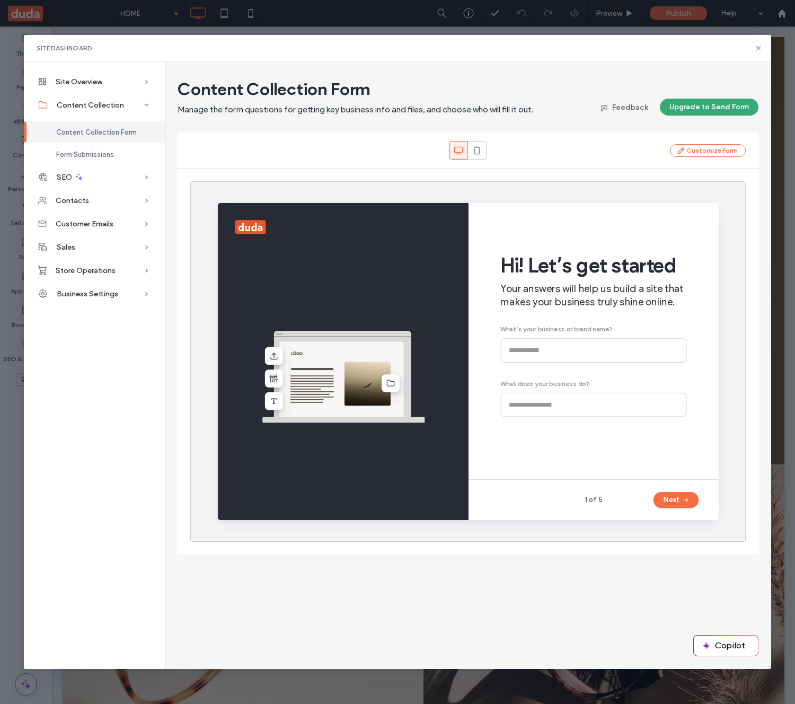
drag, startPoint x: 679, startPoint y: 78, endPoint x: 728, endPoint y: 60, distance: 52.2
click at [681, 77] on div "Content Collection Form Manage the form questions for getting key business info…" at bounding box center [468, 364] width 606 height 607
click at [758, 50] on icon at bounding box center [758, 48] width 8 height 8
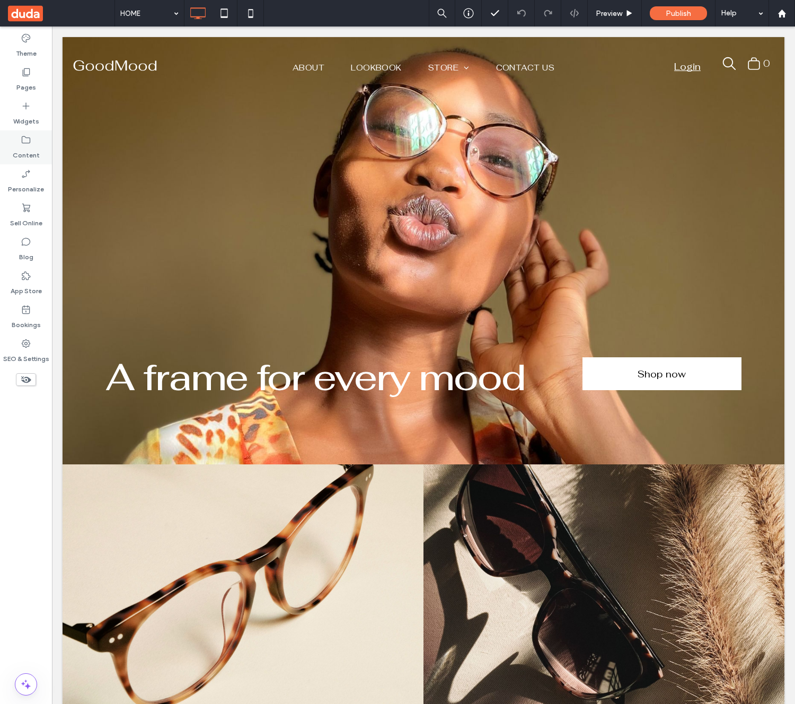
click at [27, 145] on label "Content" at bounding box center [26, 152] width 27 height 15
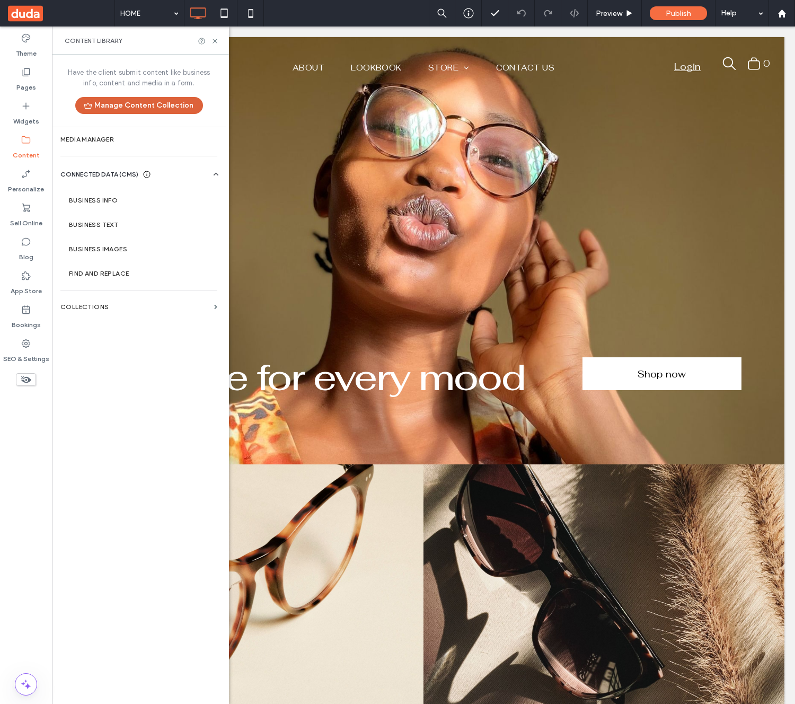
click at [137, 106] on button "Manage Content Collection" at bounding box center [139, 105] width 128 height 17
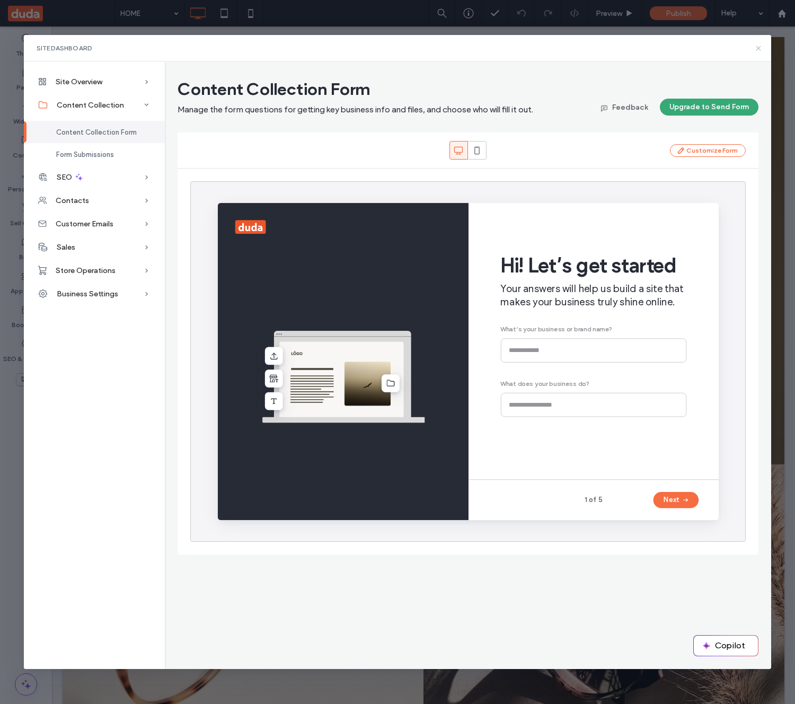
click at [759, 50] on icon at bounding box center [758, 48] width 8 height 8
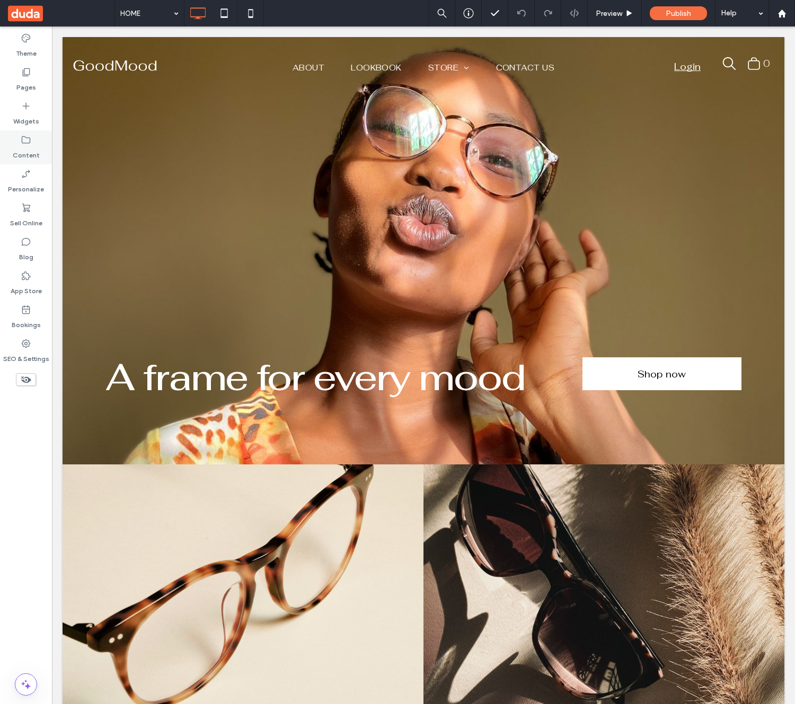
click at [21, 147] on label "Content" at bounding box center [26, 152] width 27 height 15
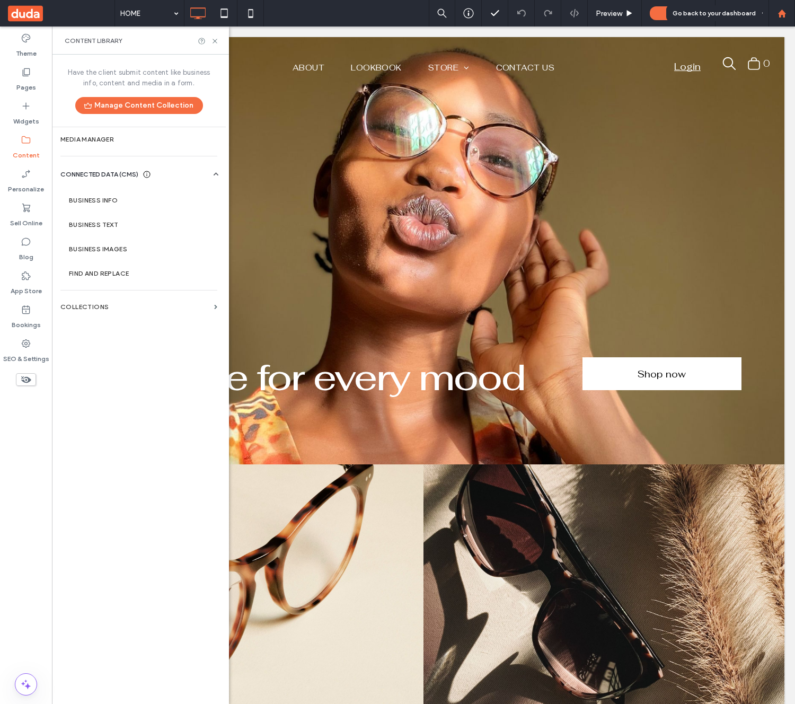
click at [786, 16] on icon at bounding box center [782, 13] width 9 height 9
